Goal: Task Accomplishment & Management: Complete application form

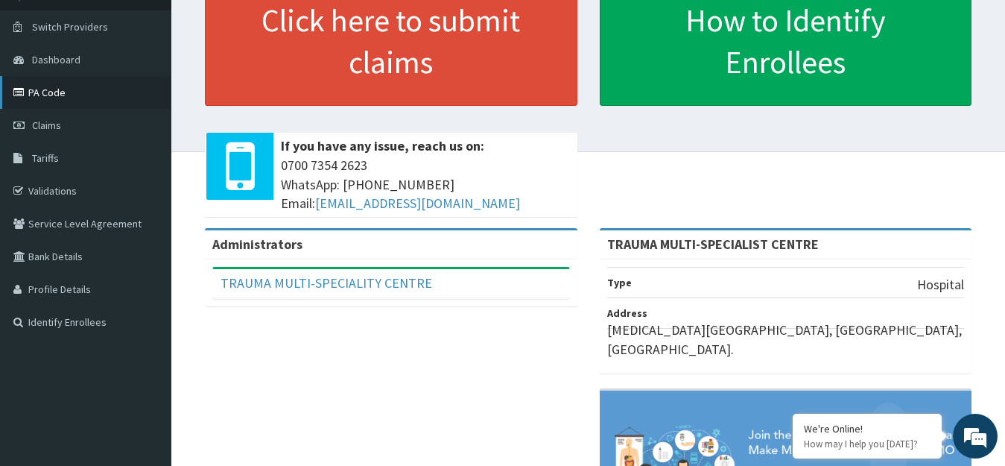
scroll to position [40, 0]
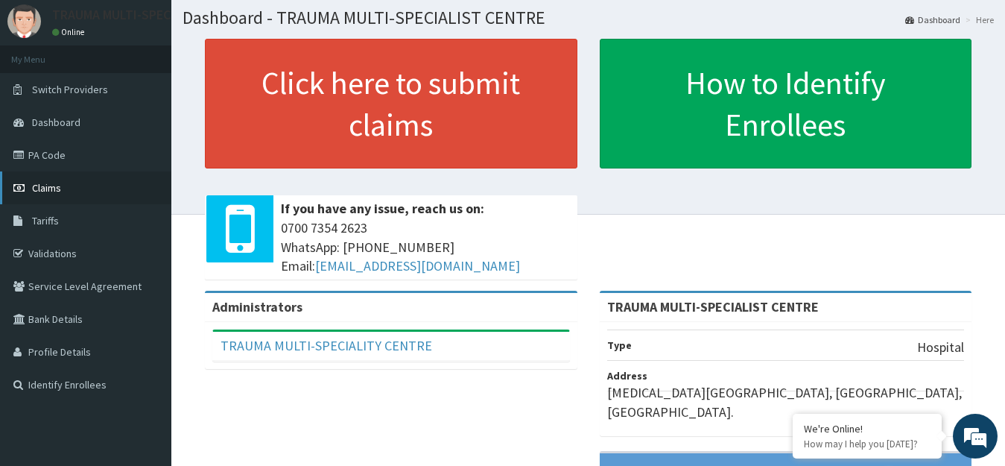
click at [45, 192] on span "Claims" at bounding box center [46, 187] width 29 height 13
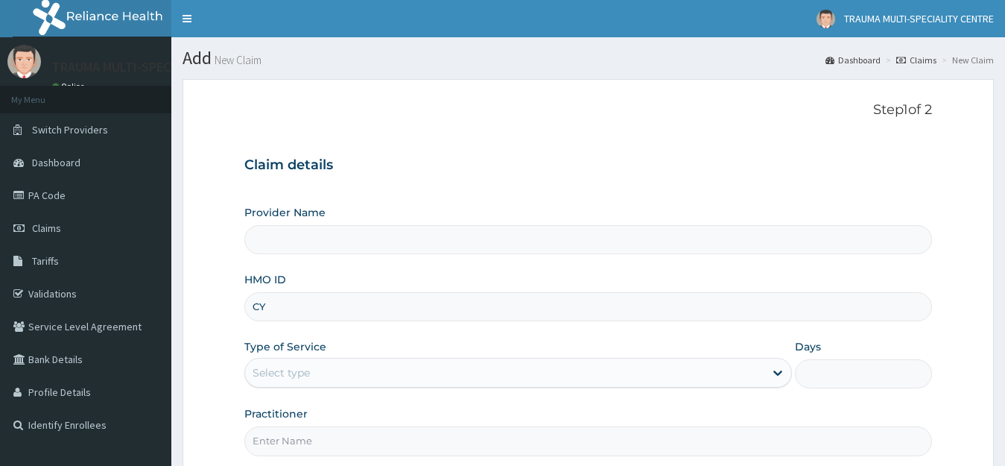
type input "CYU"
type input "TRAUMA MULTI-SPECIALIST CENTRE"
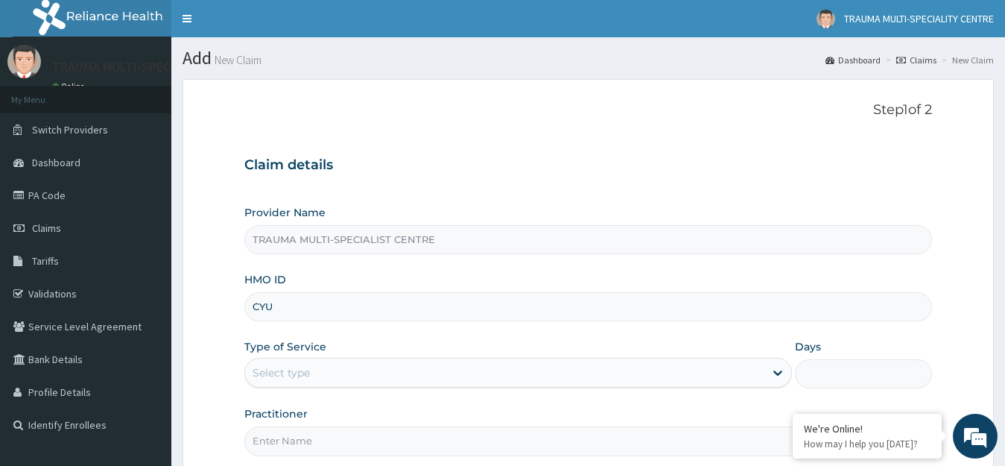
type input "CYU /10031/A"
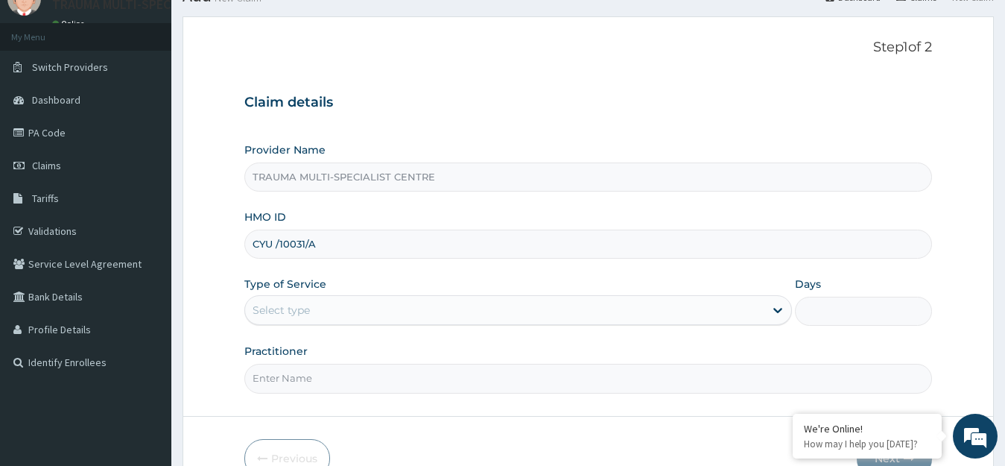
scroll to position [147, 0]
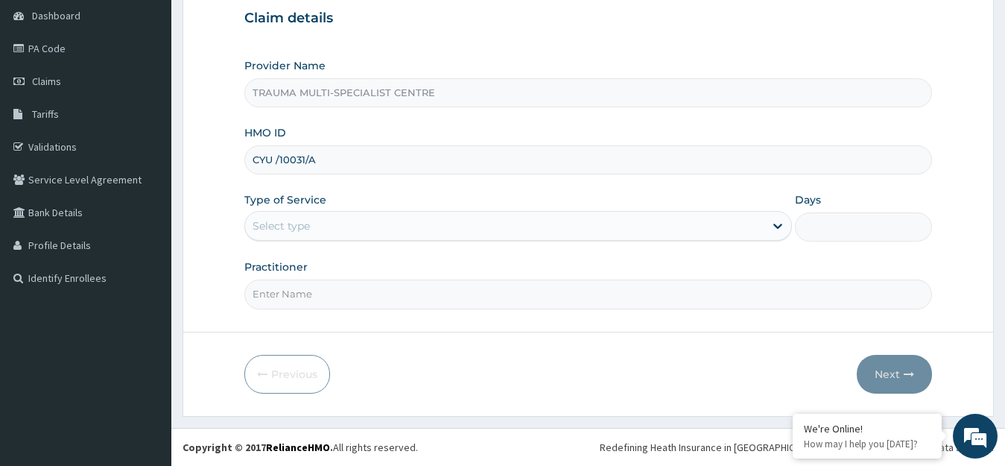
click at [317, 230] on div "Select type" at bounding box center [505, 226] width 520 height 24
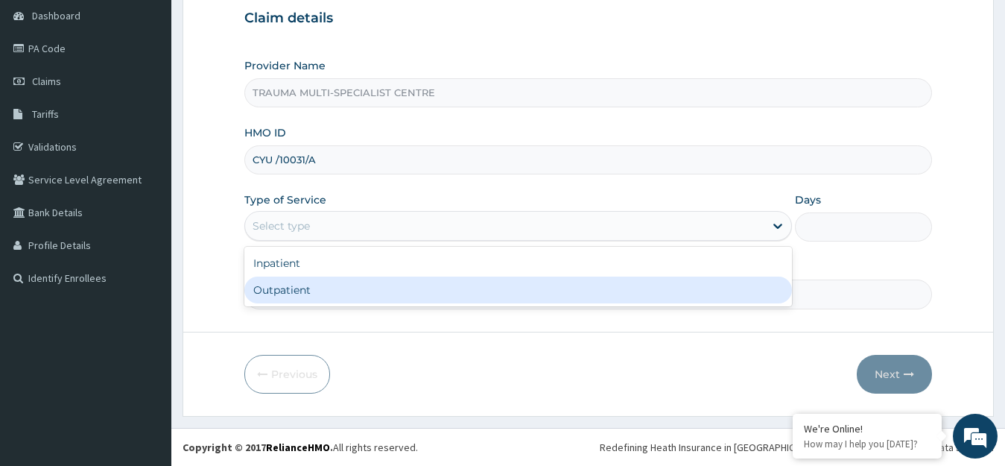
click at [306, 288] on div "Outpatient" at bounding box center [518, 290] width 549 height 27
type input "1"
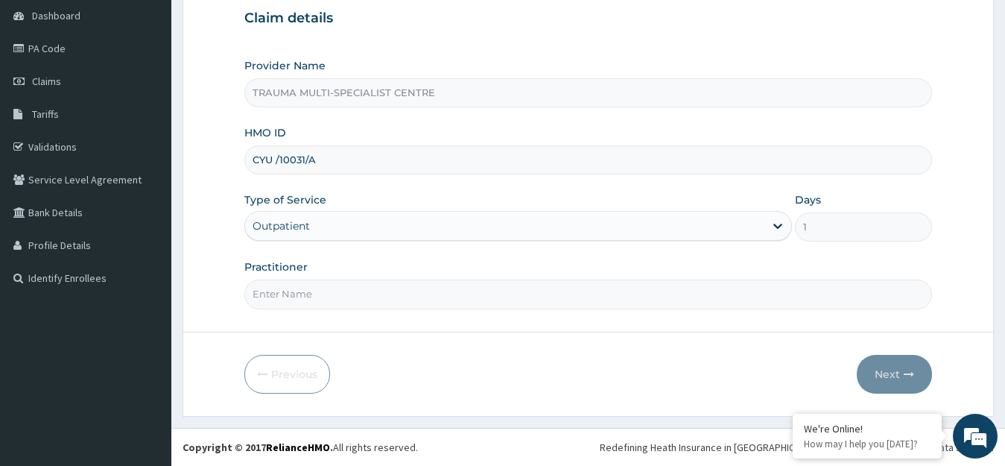
click at [312, 291] on input "Practitioner" at bounding box center [588, 293] width 689 height 29
type input "DR ISRAEL"
click at [879, 370] on button "Next" at bounding box center [894, 374] width 75 height 39
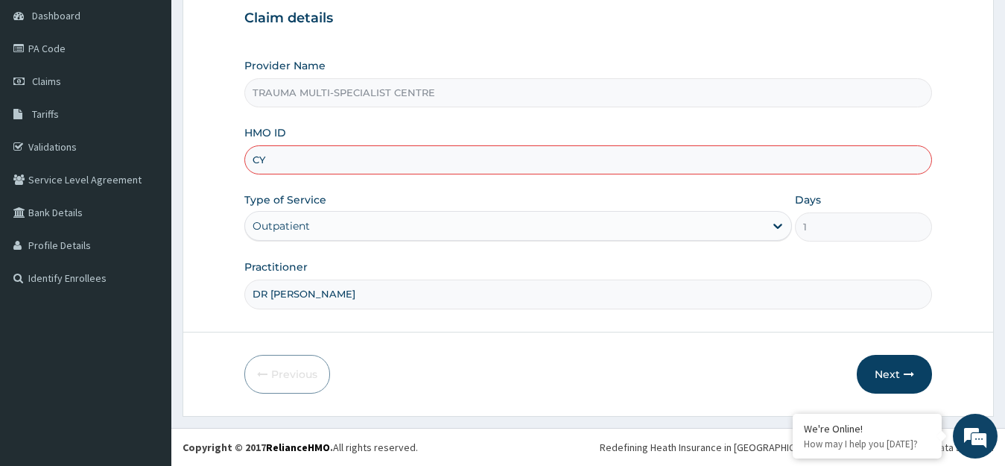
type input "C"
paste input "CYU /10031/A"
click at [276, 159] on input "CYU /10031/A" at bounding box center [588, 159] width 689 height 29
type input "CYU/10031/A"
click at [897, 373] on button "Next" at bounding box center [894, 374] width 75 height 39
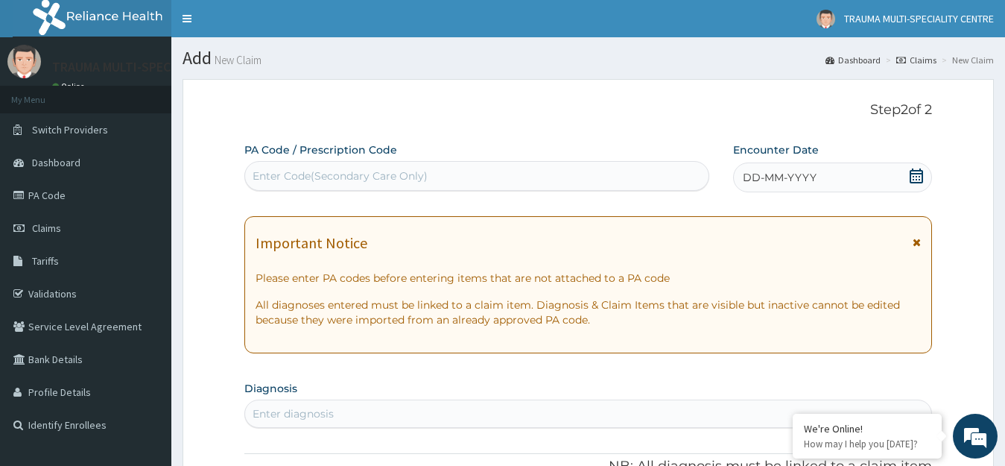
click at [434, 175] on div "Enter Code(Secondary Care Only)" at bounding box center [477, 176] width 464 height 24
paste input "PA/5C450F"
type input "PA/5C450F"
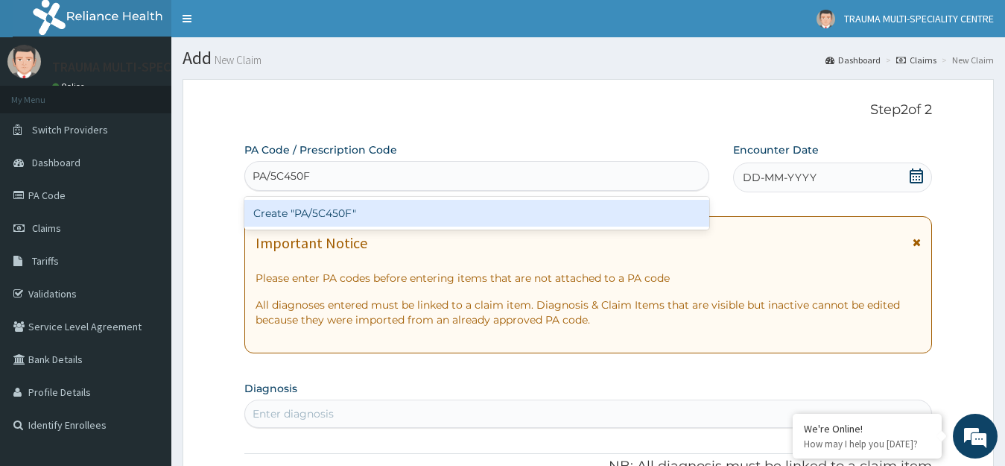
click at [321, 212] on div "Create "PA/5C450F"" at bounding box center [476, 213] width 465 height 27
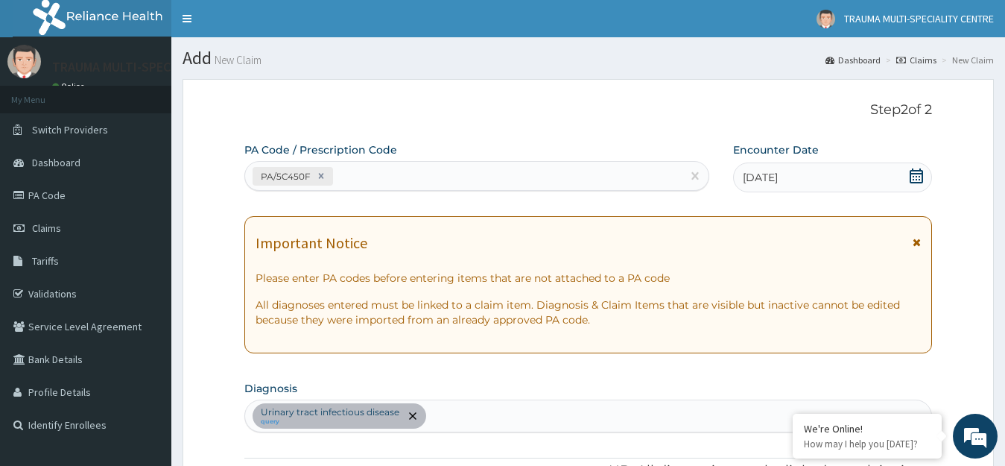
click at [371, 183] on div "PA/5C450F" at bounding box center [463, 176] width 437 height 25
paste input "PA/18D9A1"
type input "PA/18D9A1"
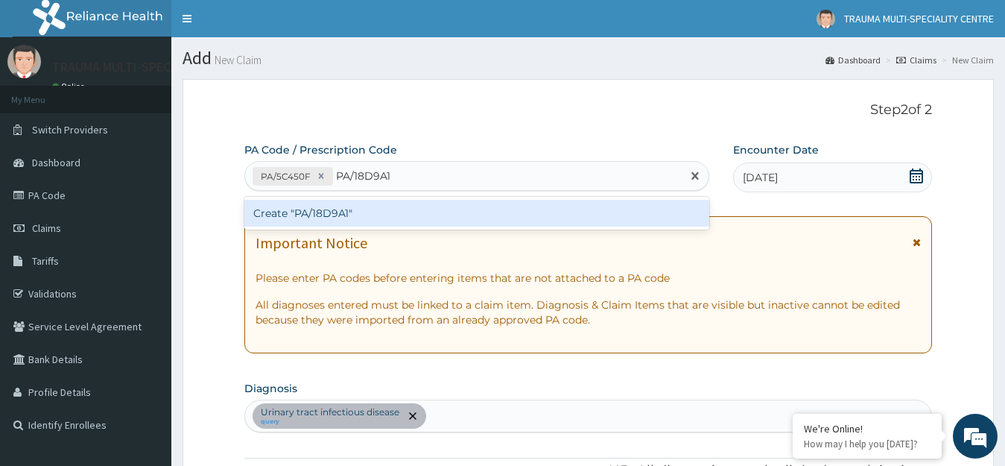
click at [342, 214] on div "Create "PA/18D9A1"" at bounding box center [476, 213] width 465 height 27
